Goal: Information Seeking & Learning: Learn about a topic

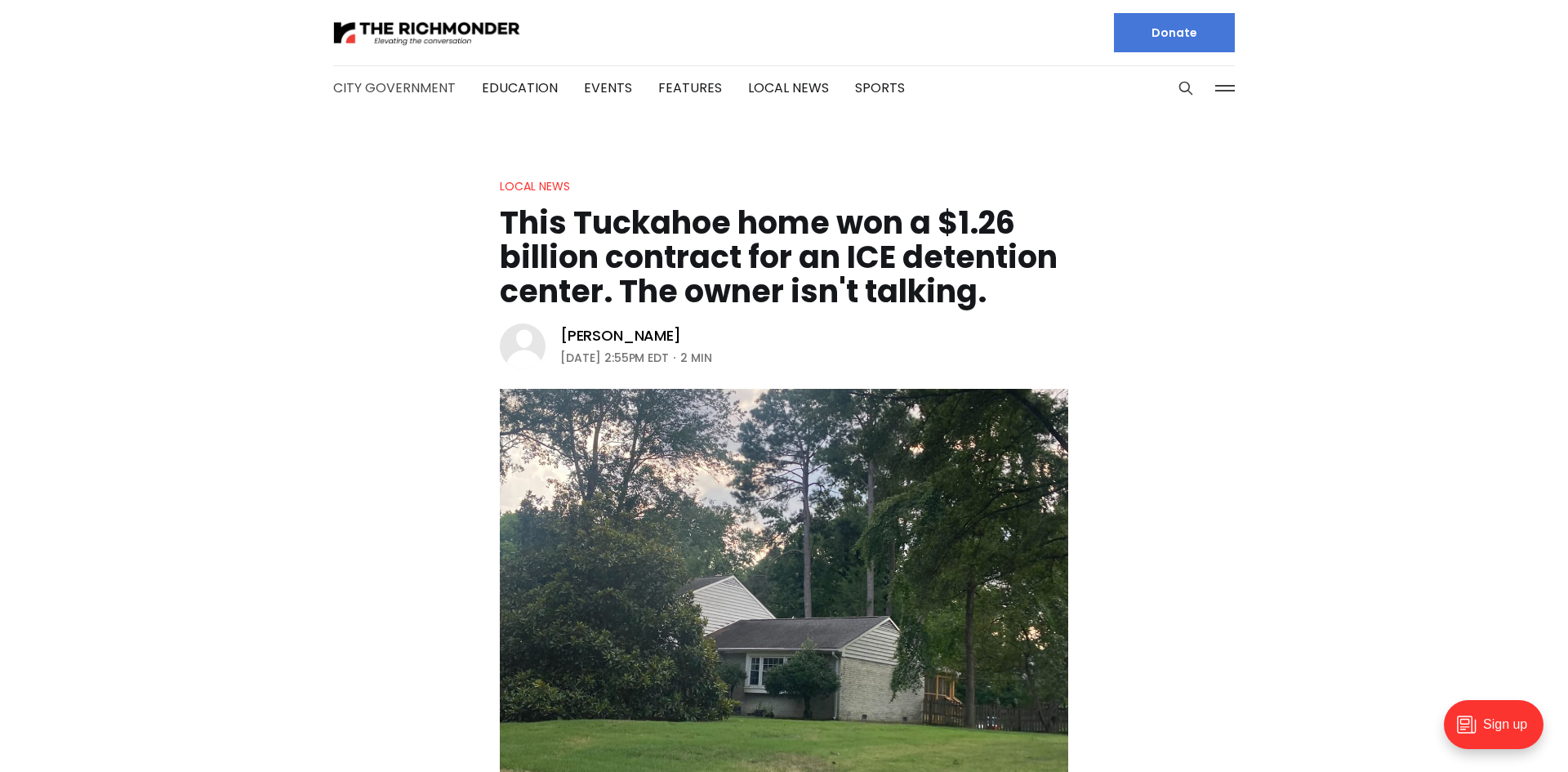
click at [403, 91] on link "City Government" at bounding box center [394, 87] width 122 height 19
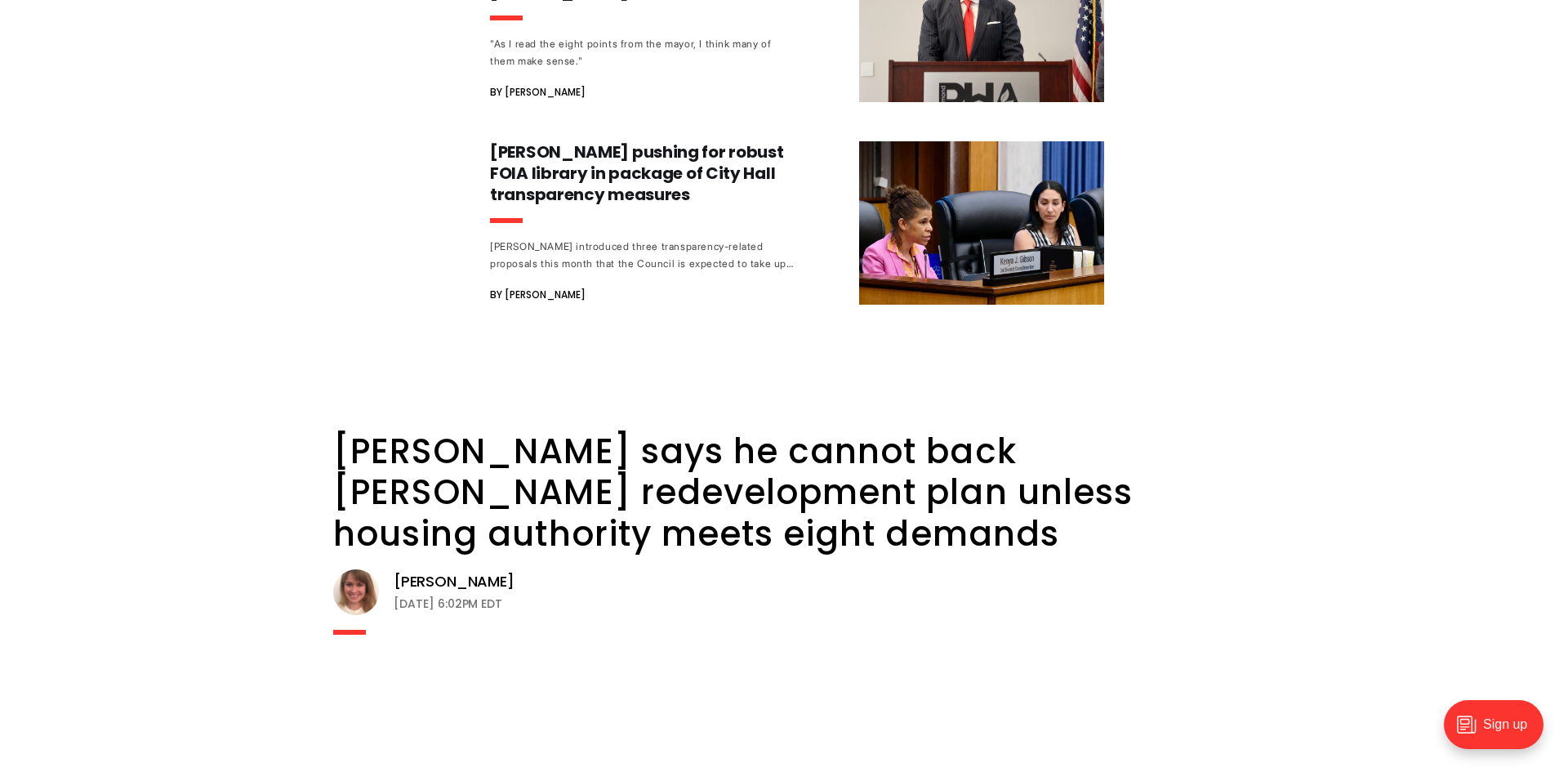
scroll to position [1776, 0]
